Goal: Transaction & Acquisition: Purchase product/service

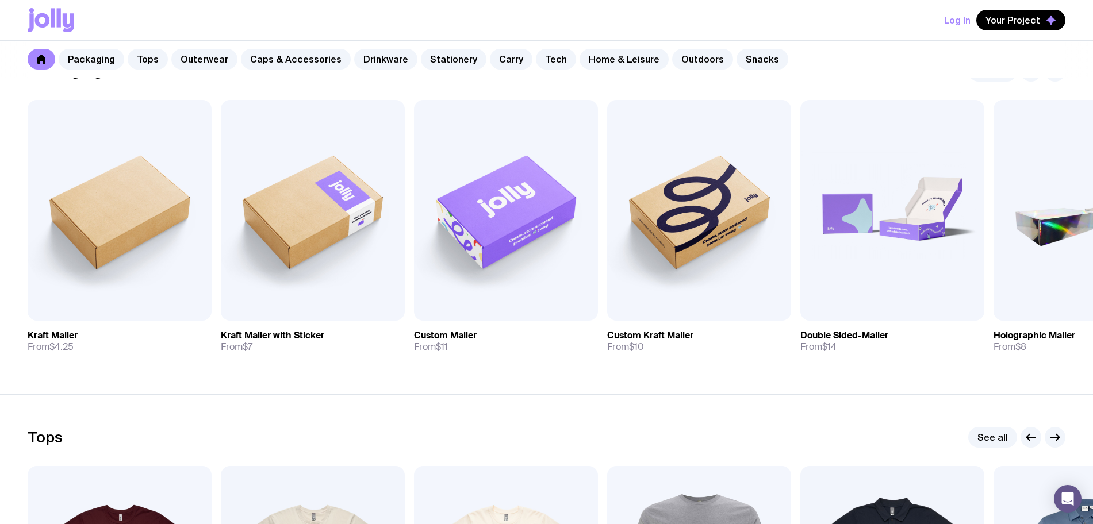
click at [814, 8] on div "Log In Your Project" at bounding box center [547, 20] width 1038 height 40
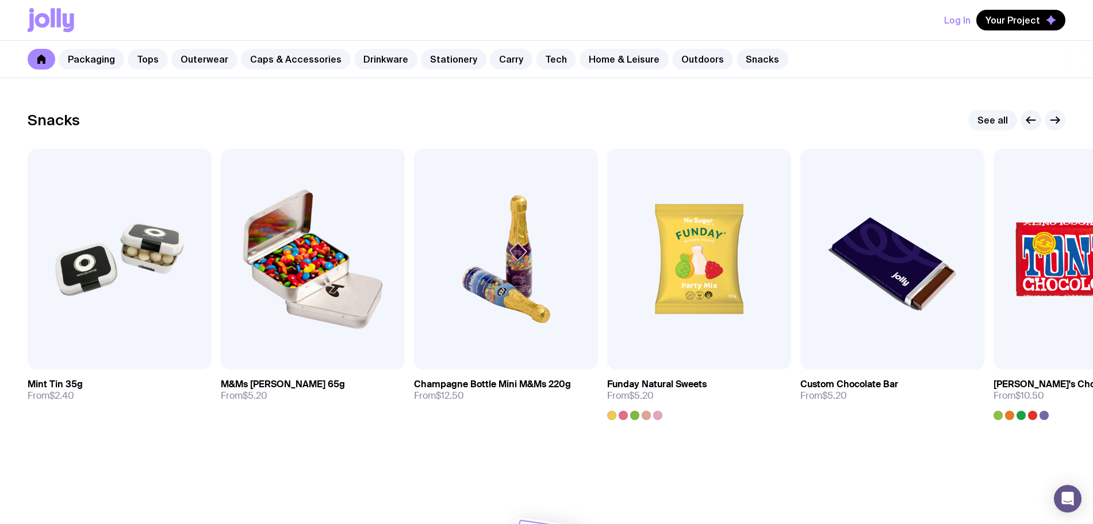
scroll to position [3967, 0]
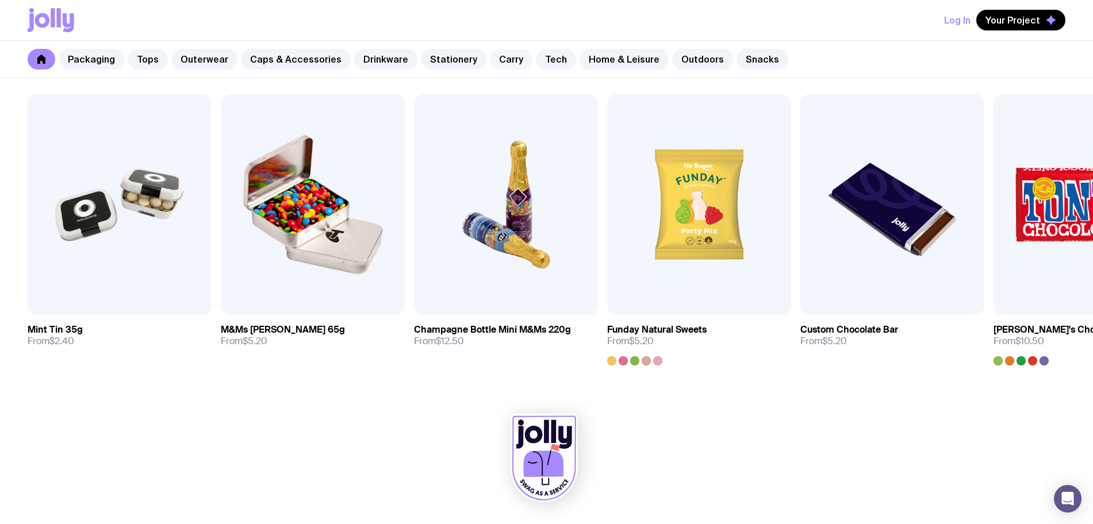
click at [495, 64] on link "Carry" at bounding box center [511, 59] width 43 height 21
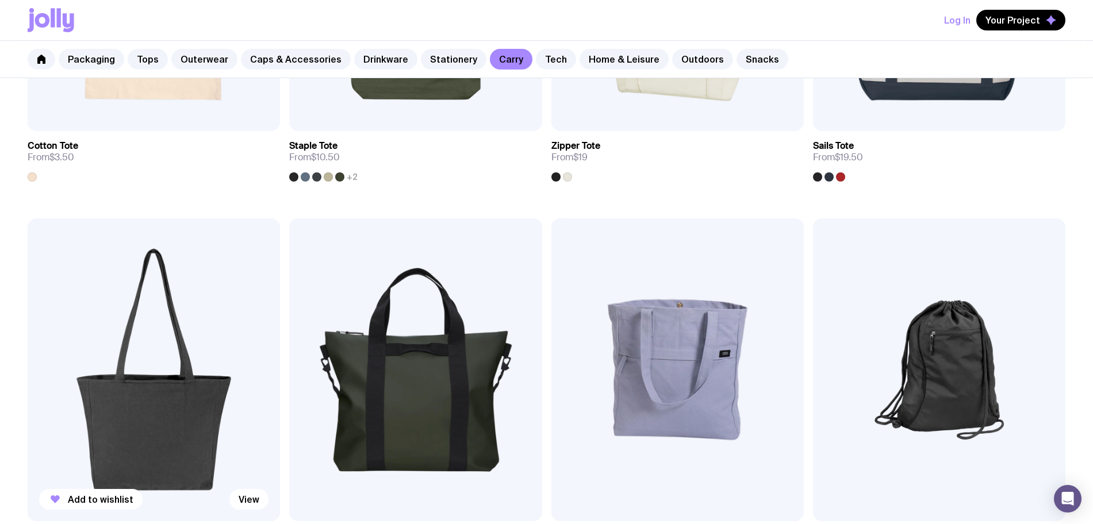
scroll to position [144, 0]
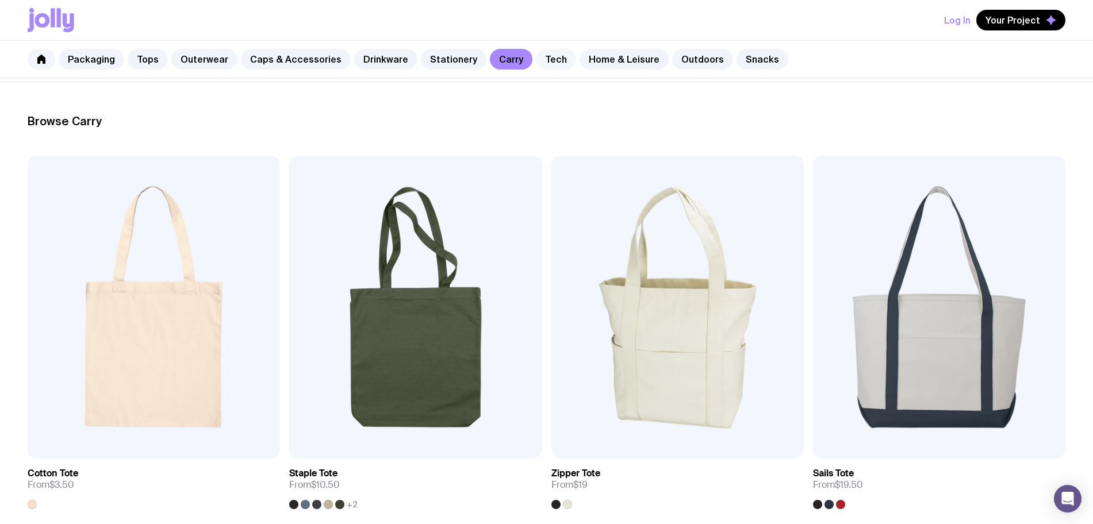
click at [540, 64] on link "Tech" at bounding box center [556, 59] width 40 height 21
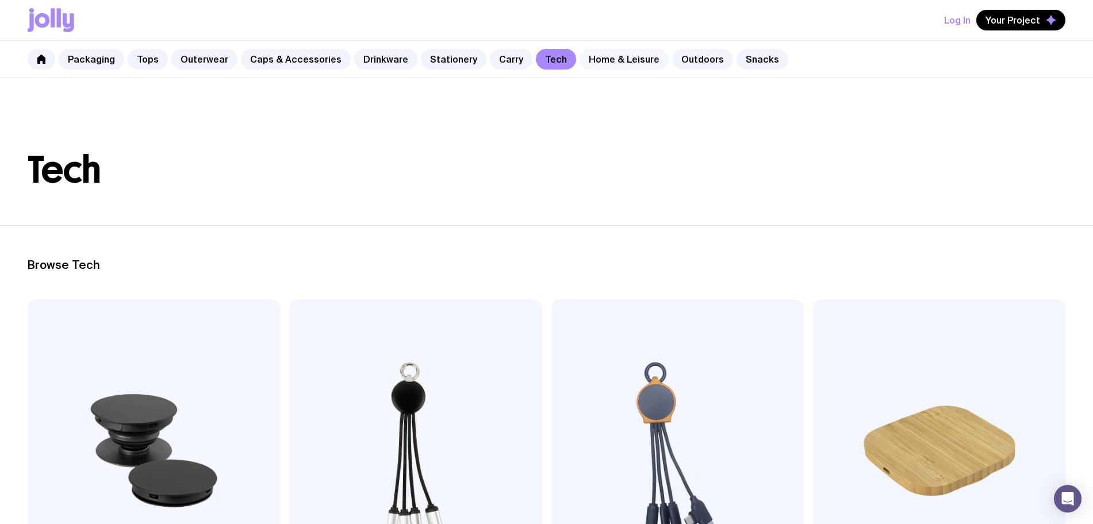
click at [580, 51] on link "Home & Leisure" at bounding box center [624, 59] width 89 height 21
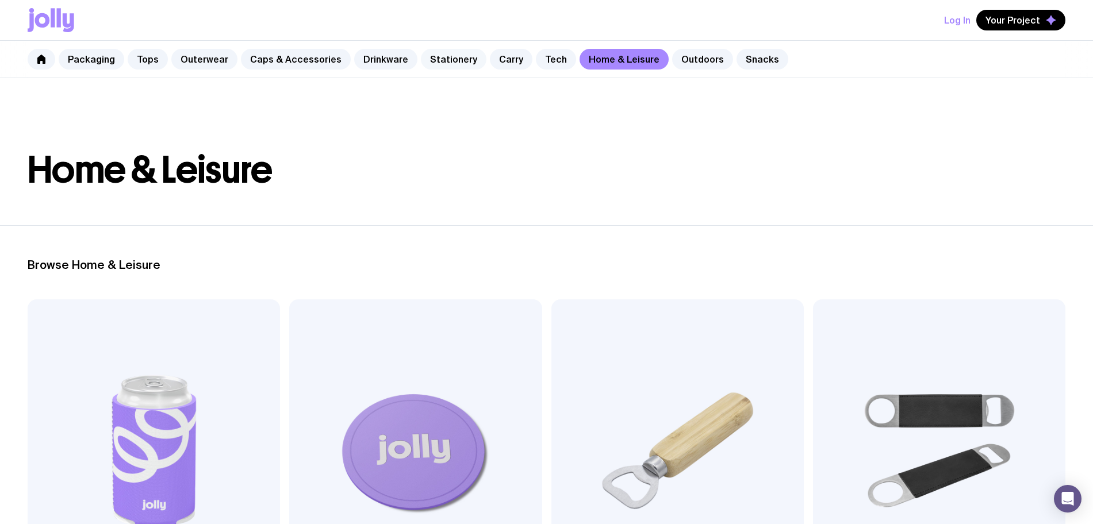
click at [438, 64] on link "Stationery" at bounding box center [454, 59] width 66 height 21
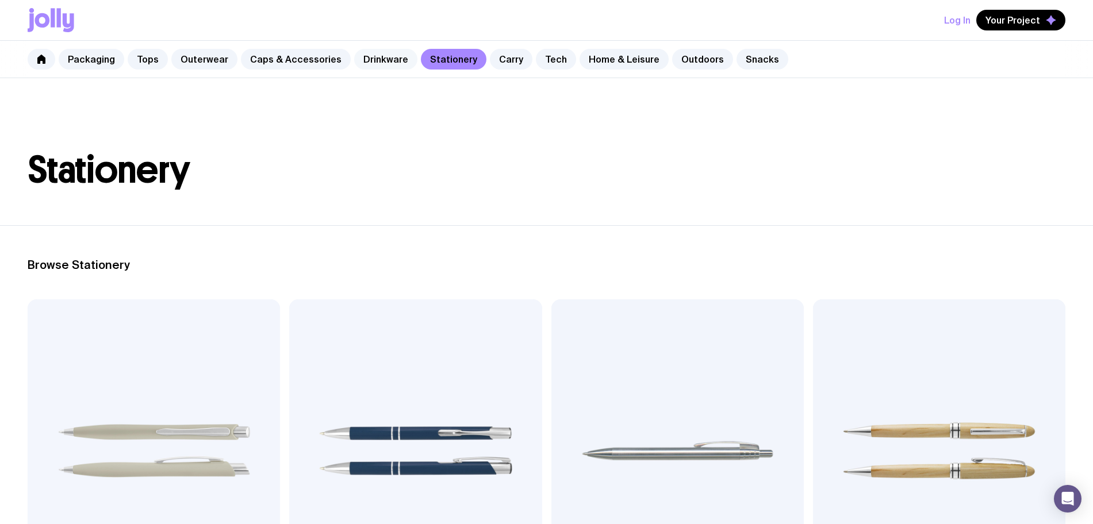
click at [377, 63] on link "Drinkware" at bounding box center [385, 59] width 63 height 21
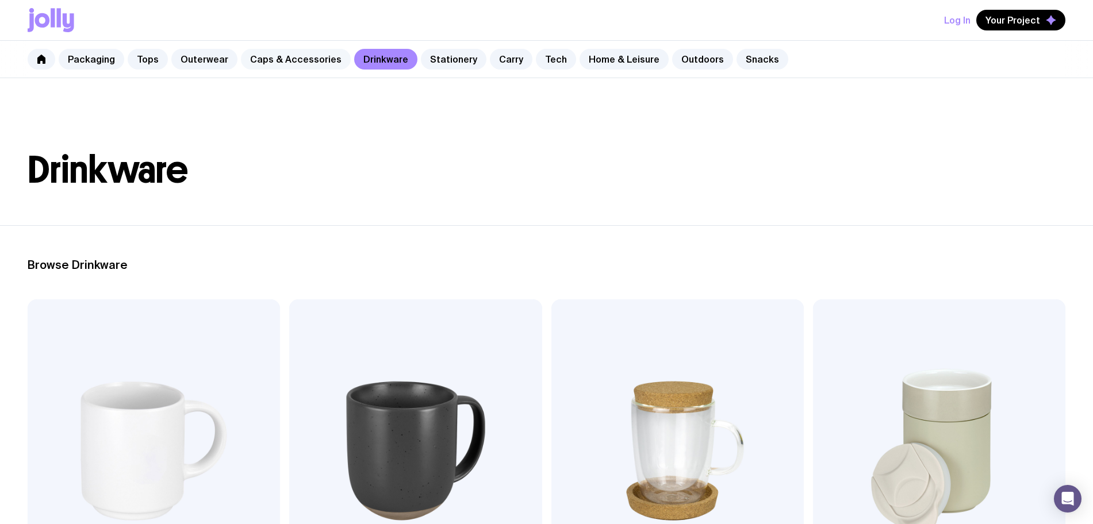
click at [308, 64] on link "Caps & Accessories" at bounding box center [296, 59] width 110 height 21
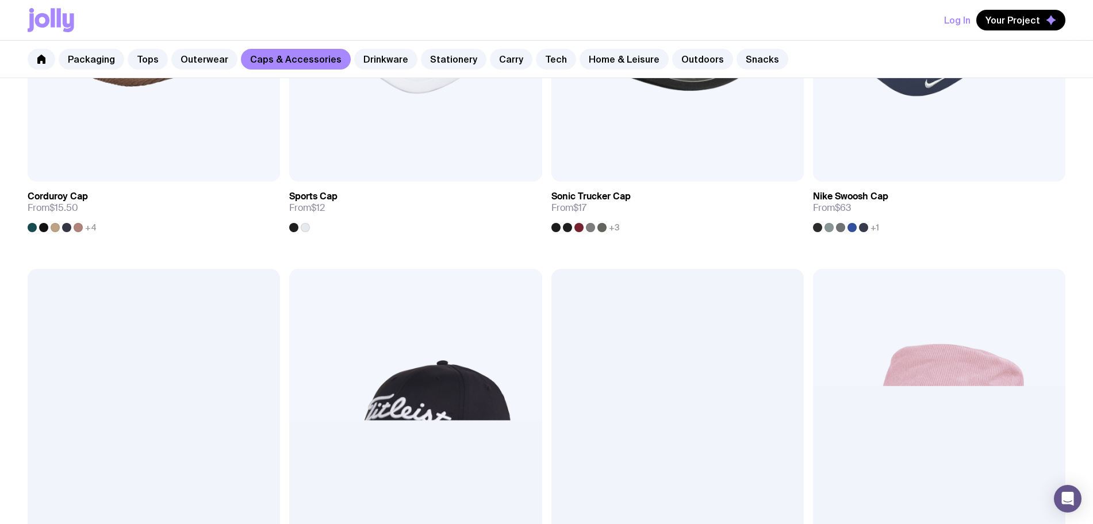
scroll to position [647, 0]
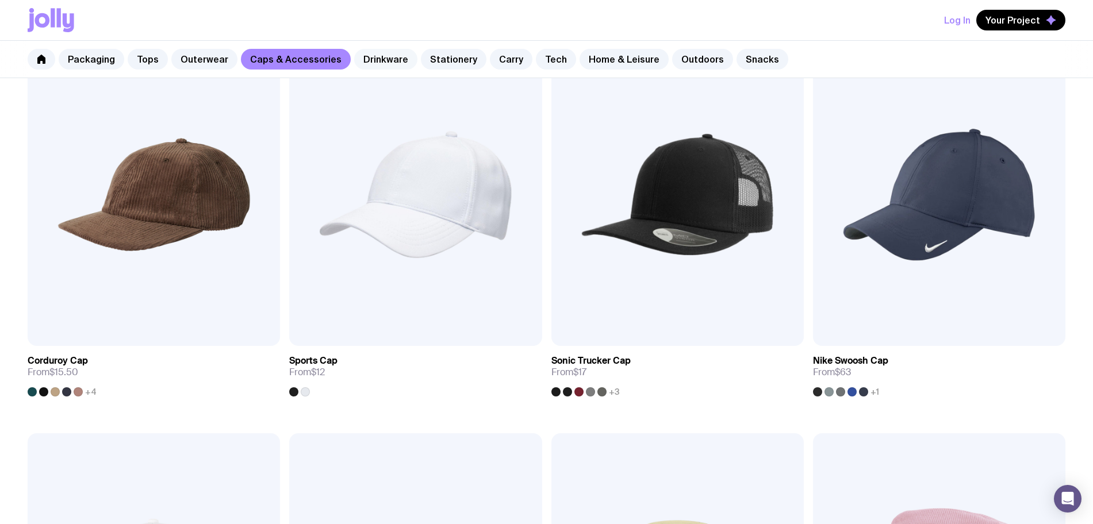
click at [379, 59] on link "Drinkware" at bounding box center [385, 59] width 63 height 21
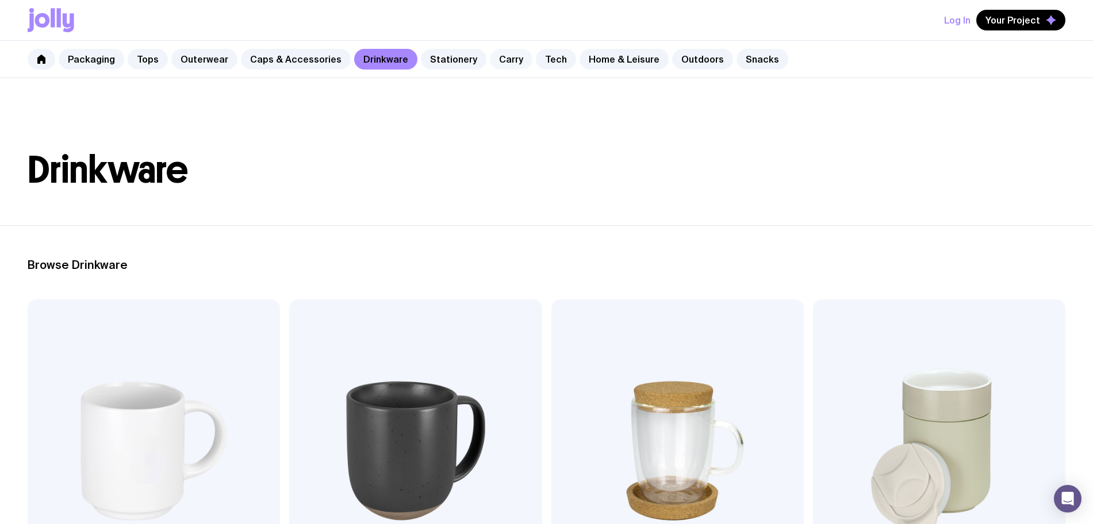
click at [490, 62] on link "Carry" at bounding box center [511, 59] width 43 height 21
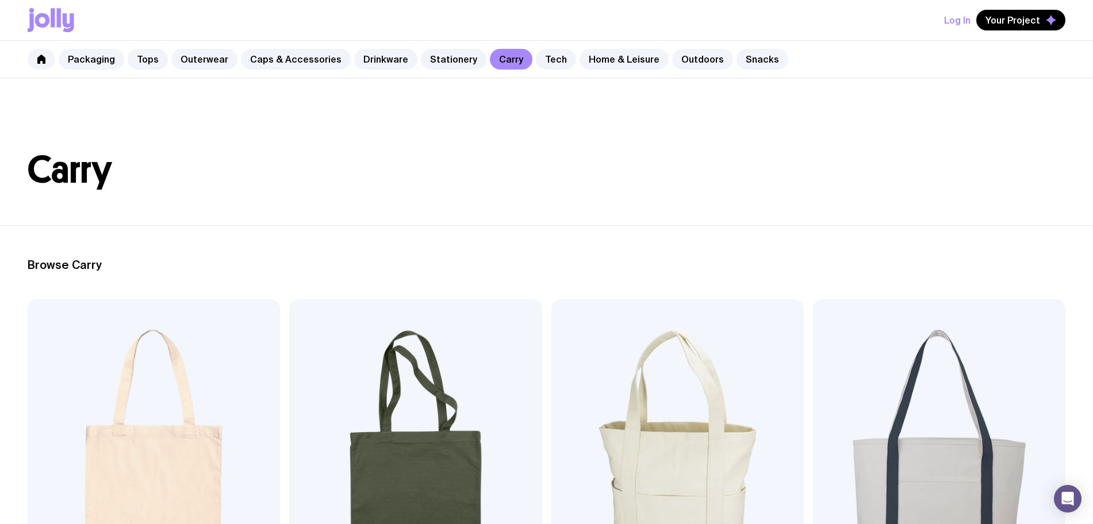
scroll to position [144, 0]
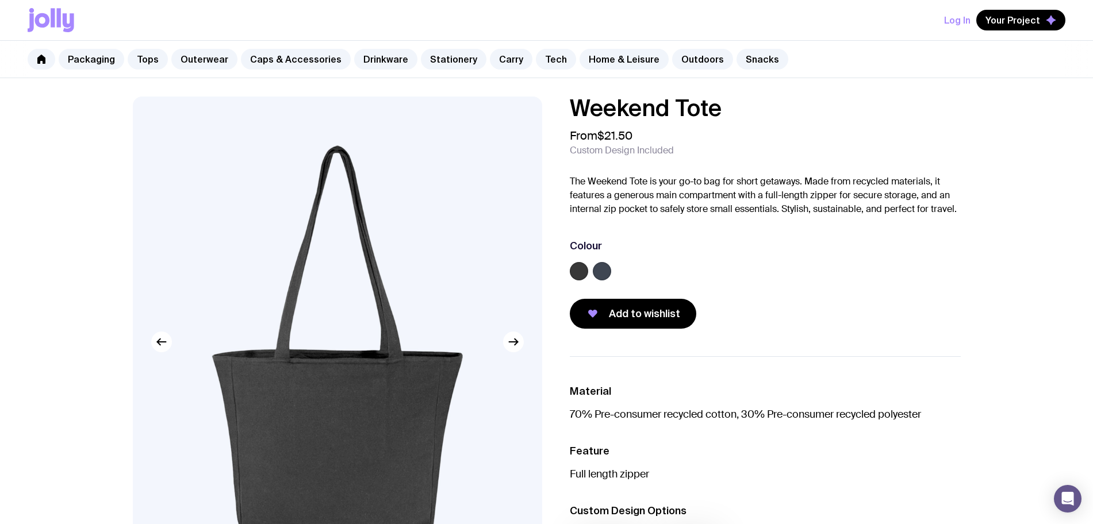
click at [601, 276] on label at bounding box center [602, 271] width 18 height 18
click at [0, 0] on input "radio" at bounding box center [0, 0] width 0 height 0
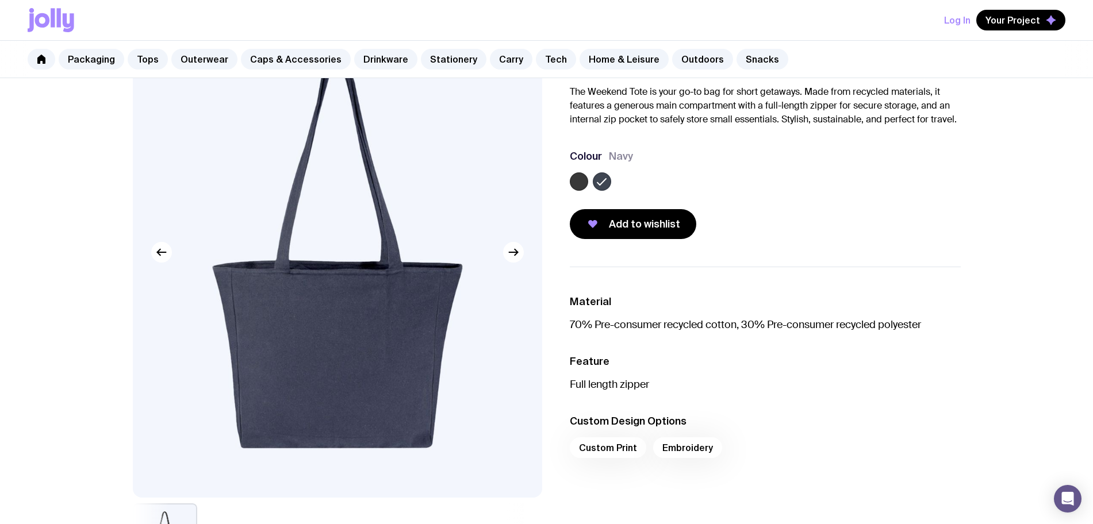
scroll to position [144, 0]
